Goal: Task Accomplishment & Management: Manage account settings

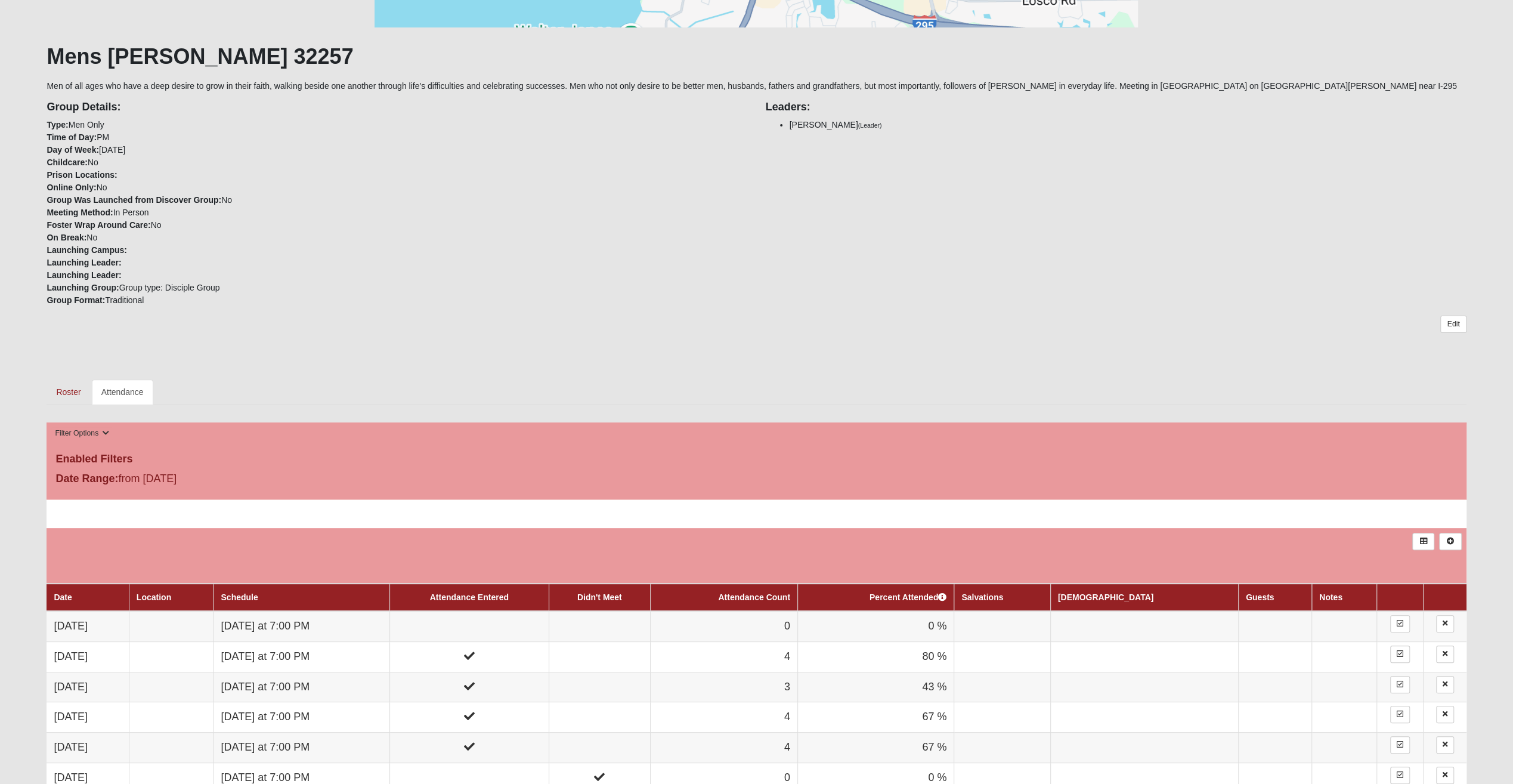
scroll to position [298, 0]
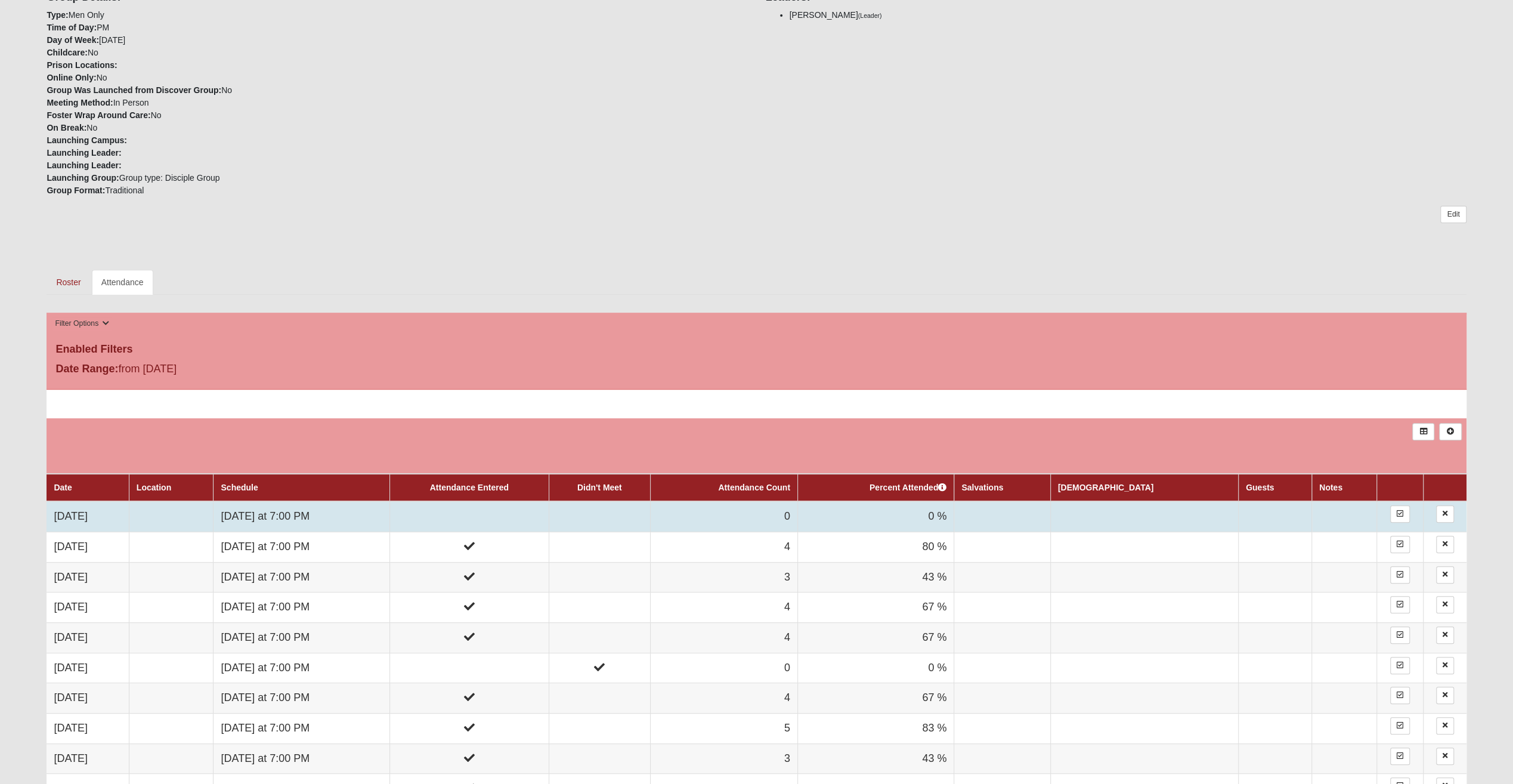
click at [475, 523] on td at bounding box center [469, 516] width 160 height 30
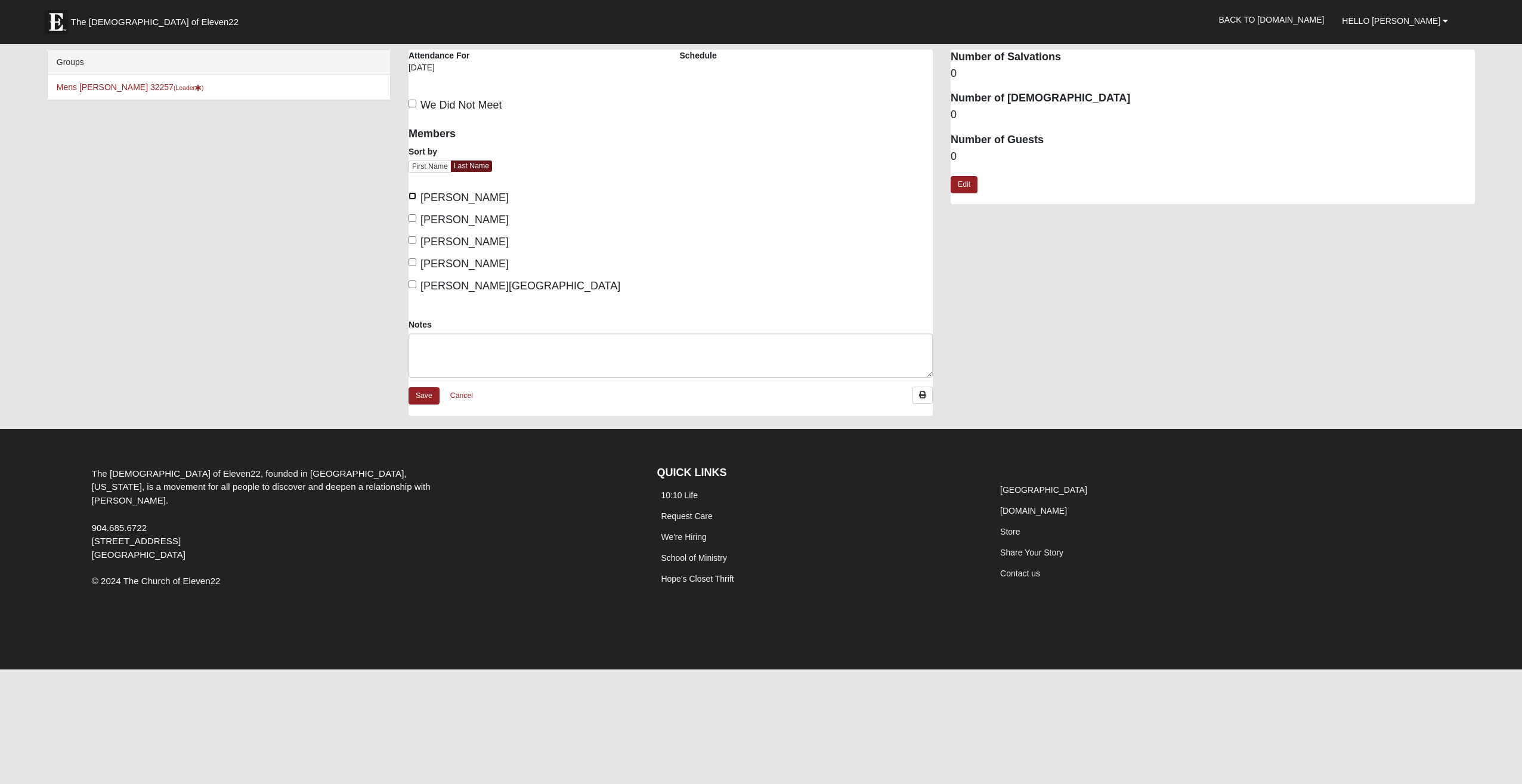
click at [414, 195] on input "[PERSON_NAME]" at bounding box center [412, 195] width 8 height 8
checkbox input "true"
click at [409, 242] on input "[PERSON_NAME]" at bounding box center [412, 239] width 8 height 8
checkbox input "true"
click at [412, 259] on input "[PERSON_NAME]" at bounding box center [412, 262] width 8 height 8
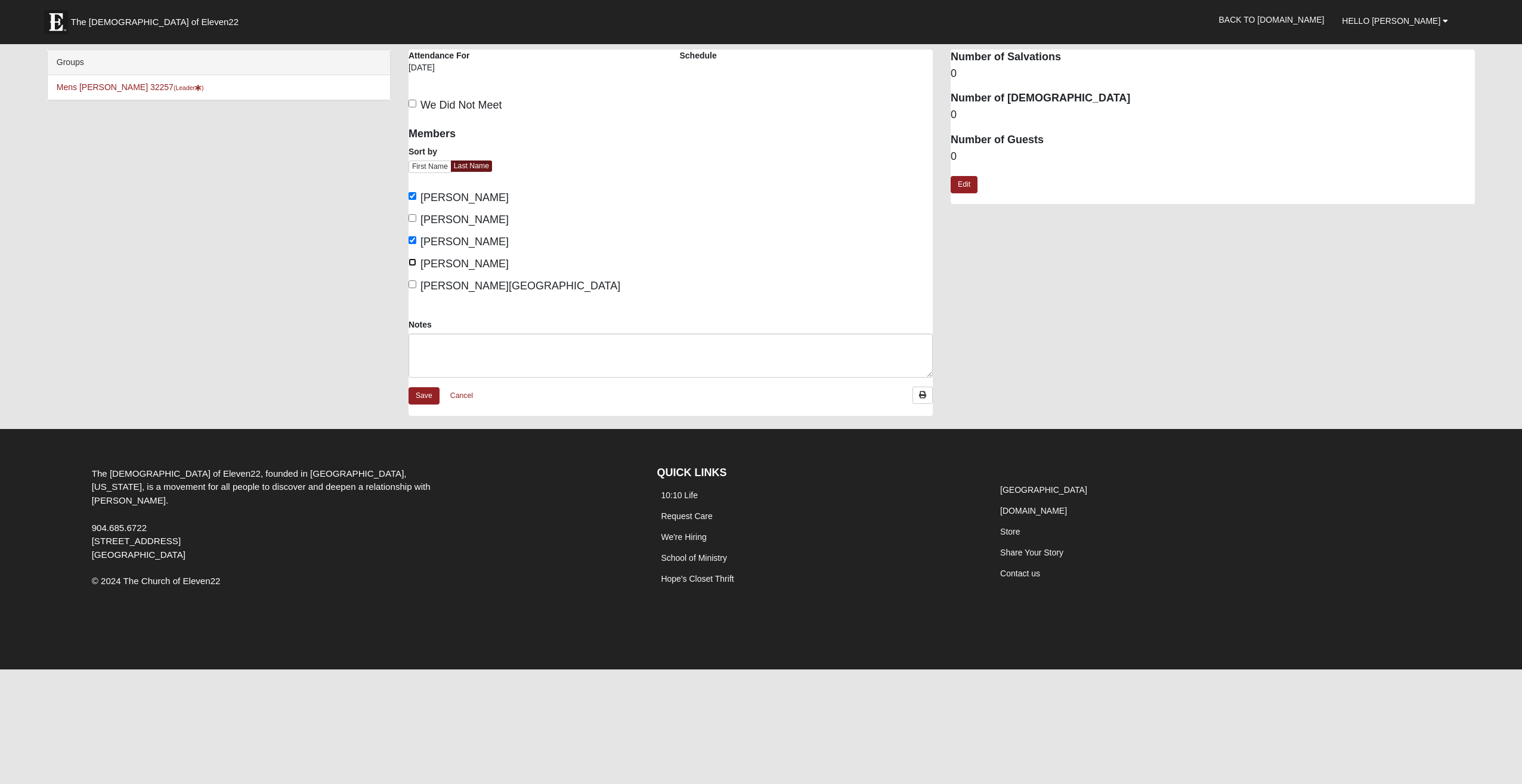
checkbox input "true"
click at [413, 284] on input "[PERSON_NAME][GEOGRAPHIC_DATA]" at bounding box center [412, 284] width 8 height 8
checkbox input "true"
click at [433, 398] on link "Save" at bounding box center [424, 395] width 31 height 17
